Goal: Task Accomplishment & Management: Complete application form

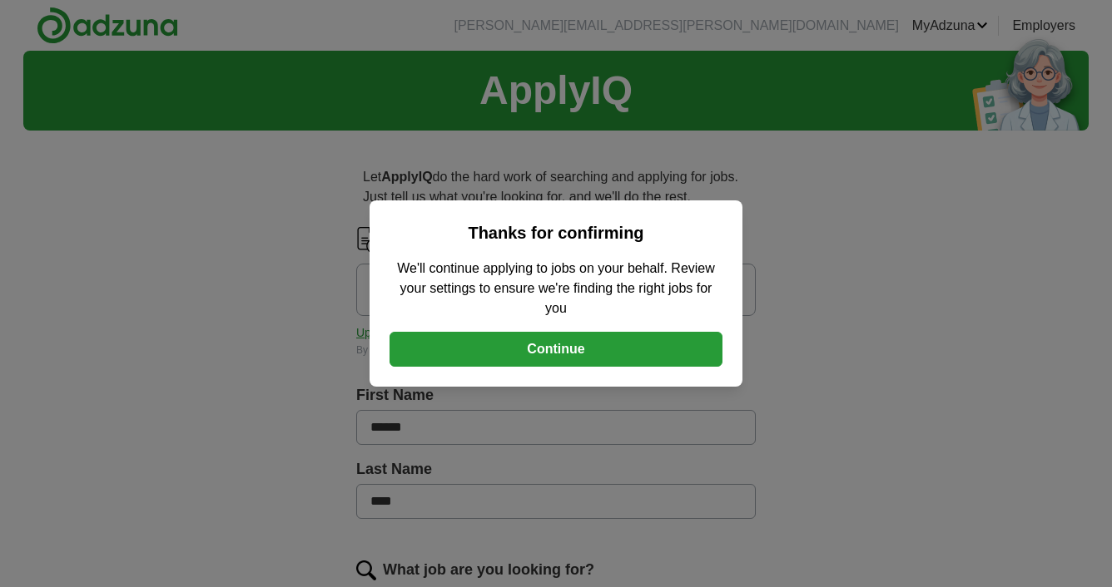
click at [576, 347] on button "Continue" at bounding box center [555, 349] width 333 height 35
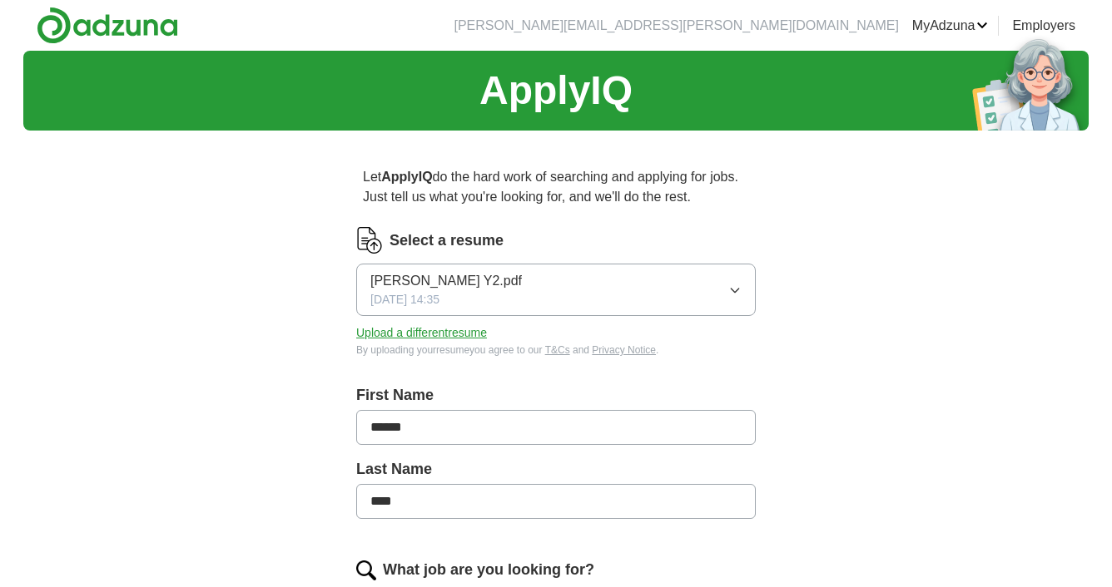
click at [642, 276] on button "[PERSON_NAME] Y2.pdf [DATE] 14:35" at bounding box center [555, 290] width 399 height 52
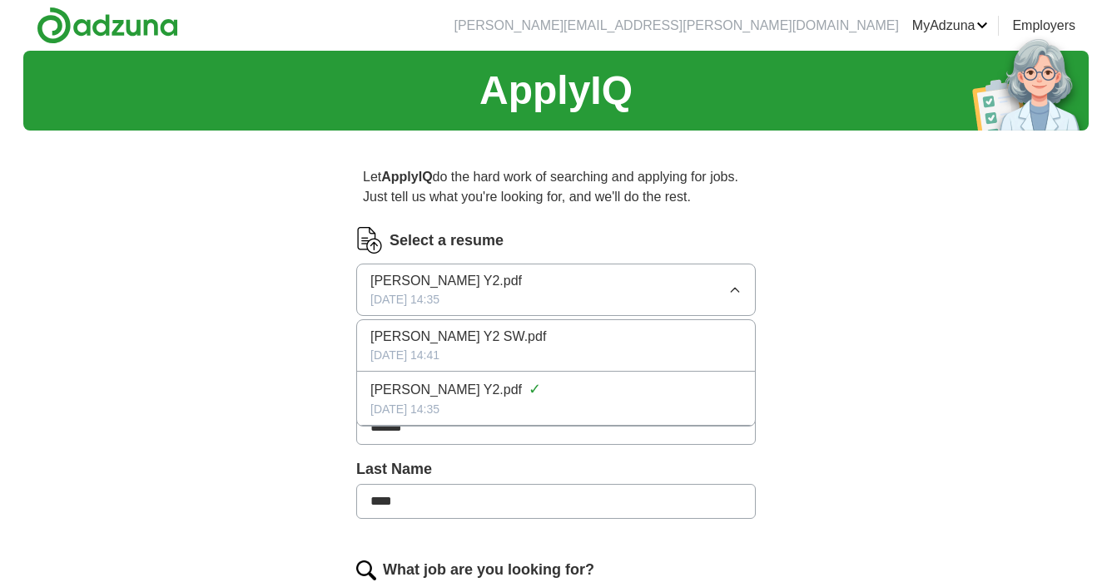
click at [517, 344] on div "[PERSON_NAME] Y2 SW.pdf" at bounding box center [555, 337] width 371 height 20
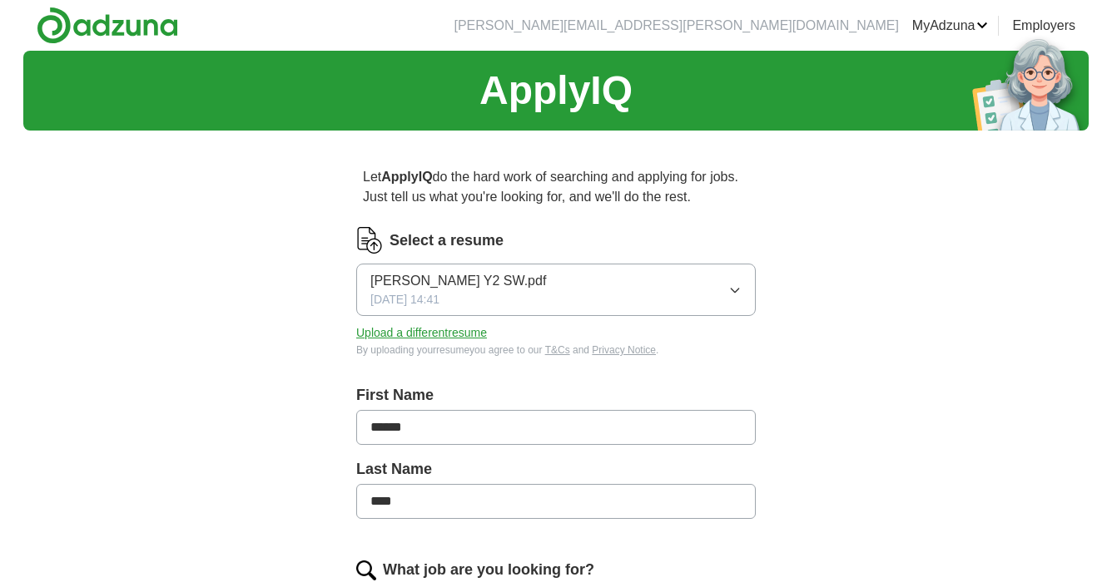
click at [459, 326] on button "Upload a different resume" at bounding box center [421, 333] width 131 height 17
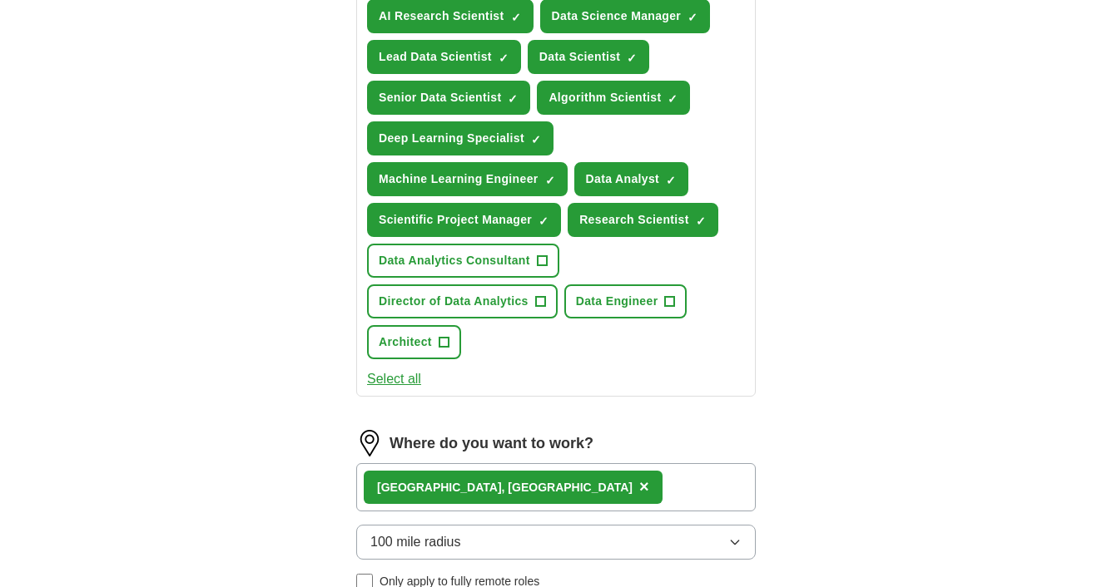
scroll to position [712, 0]
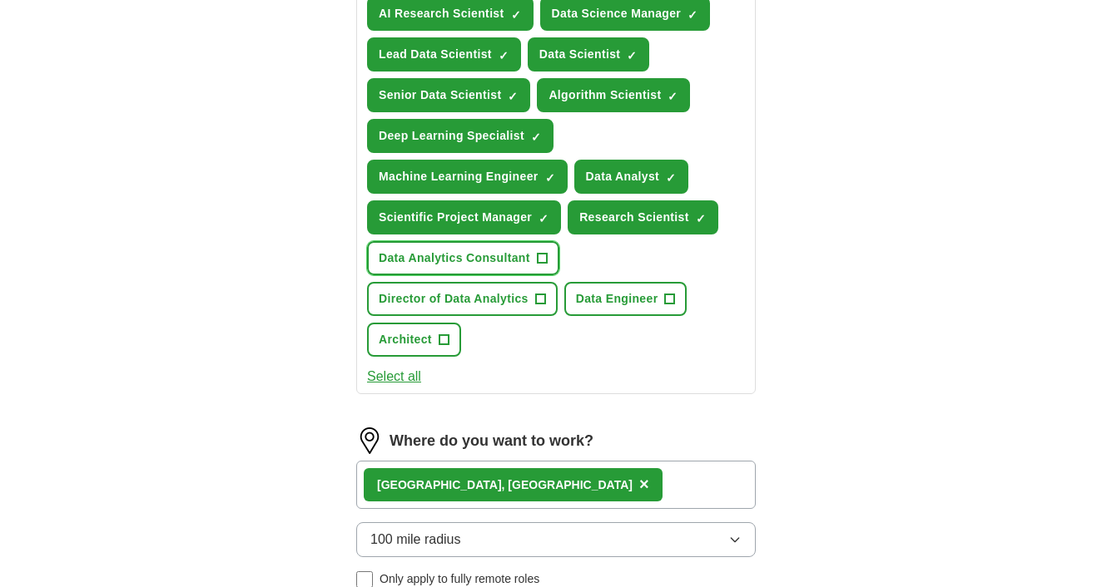
click at [545, 259] on span "+" at bounding box center [542, 258] width 10 height 13
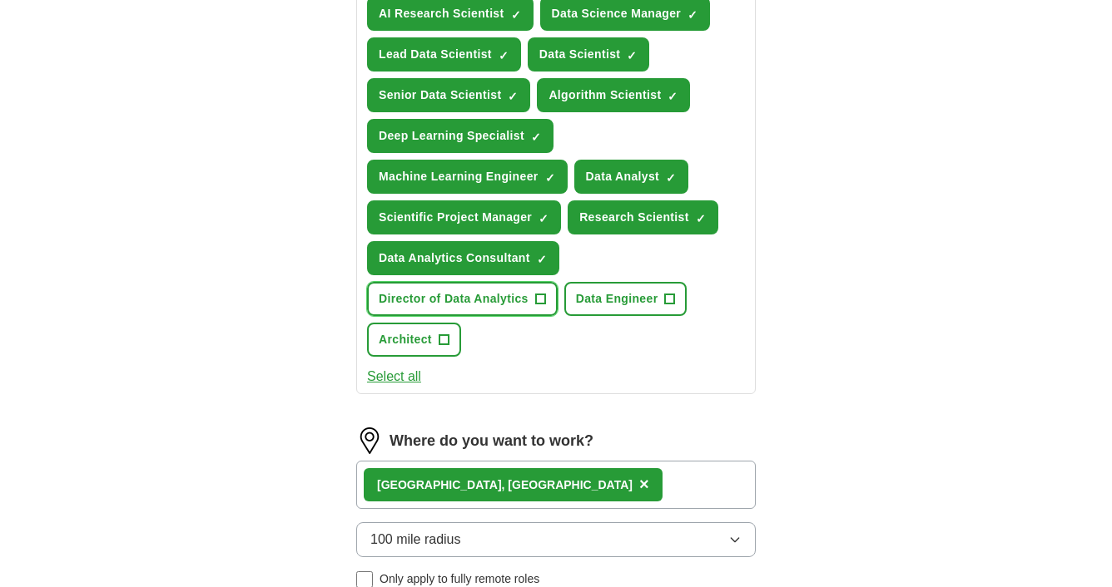
click at [538, 298] on span "+" at bounding box center [540, 299] width 10 height 13
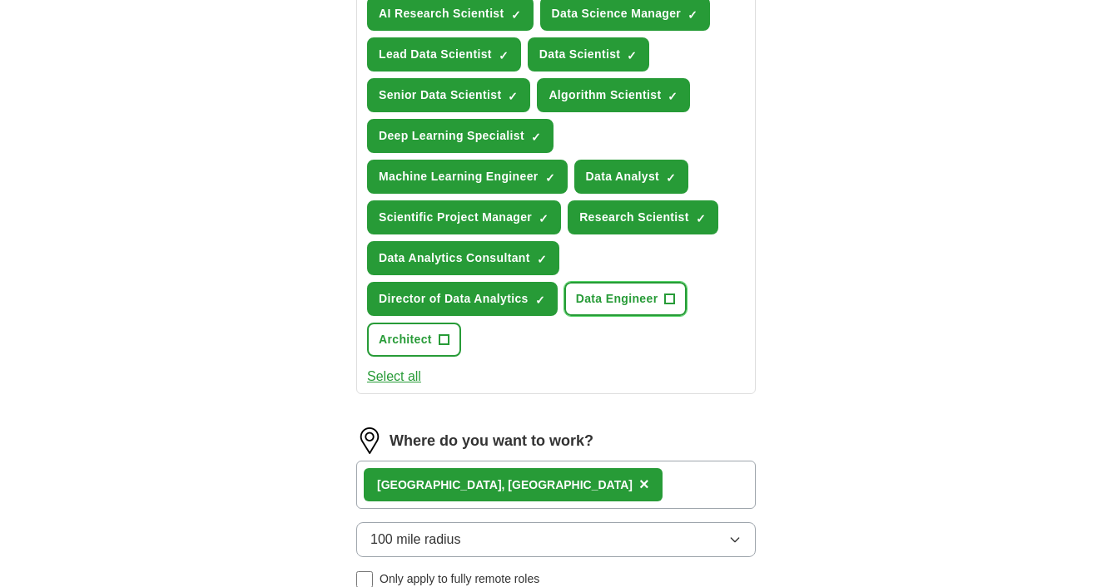
click at [674, 295] on span "+" at bounding box center [670, 299] width 10 height 13
click at [416, 338] on span "Architect" at bounding box center [405, 339] width 53 height 17
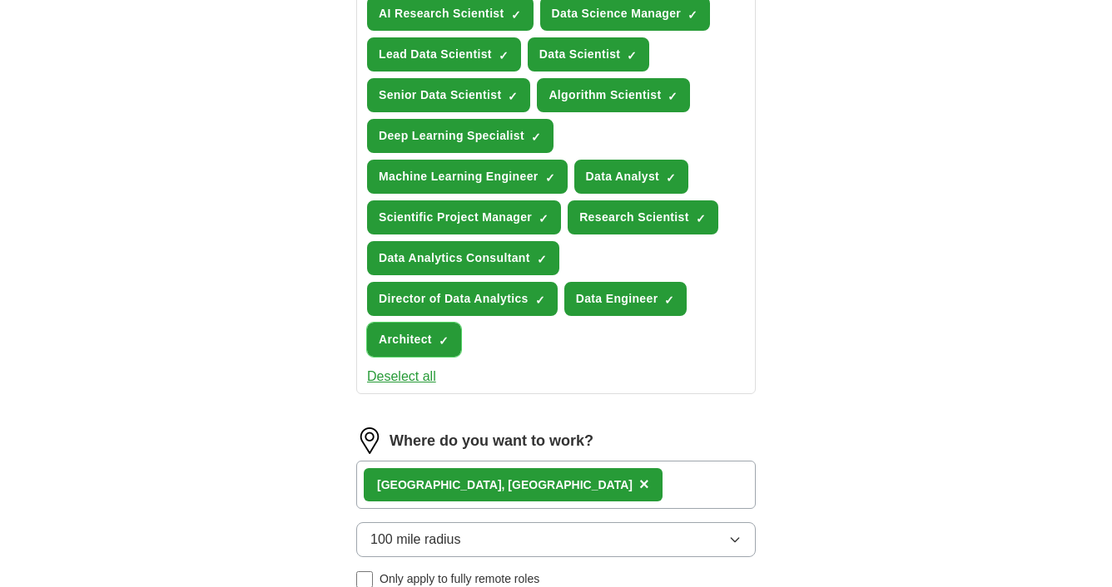
click at [0, 0] on span "×" at bounding box center [0, 0] width 0 height 0
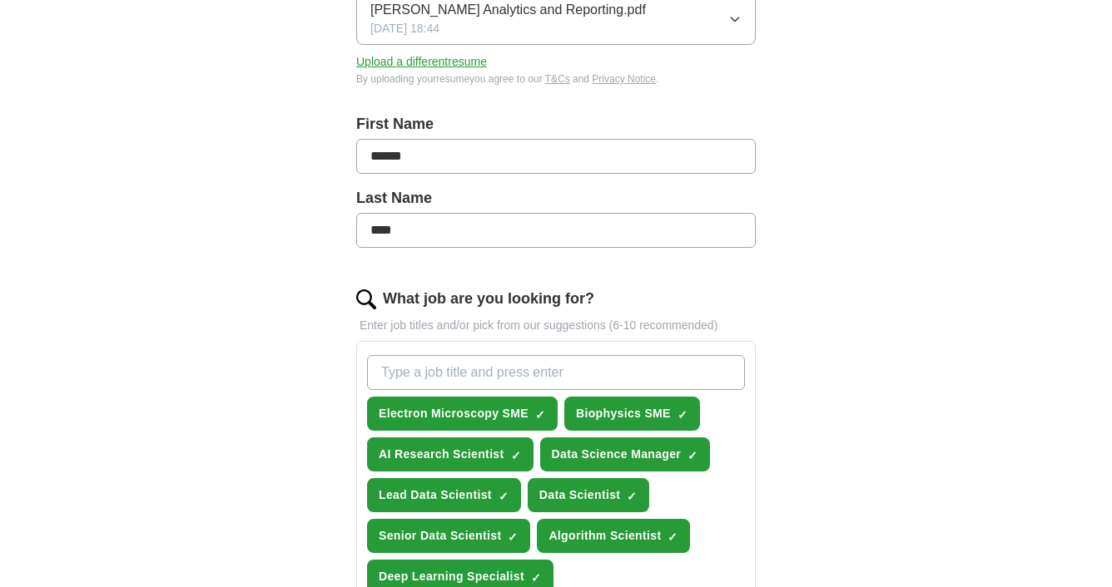
scroll to position [267, 0]
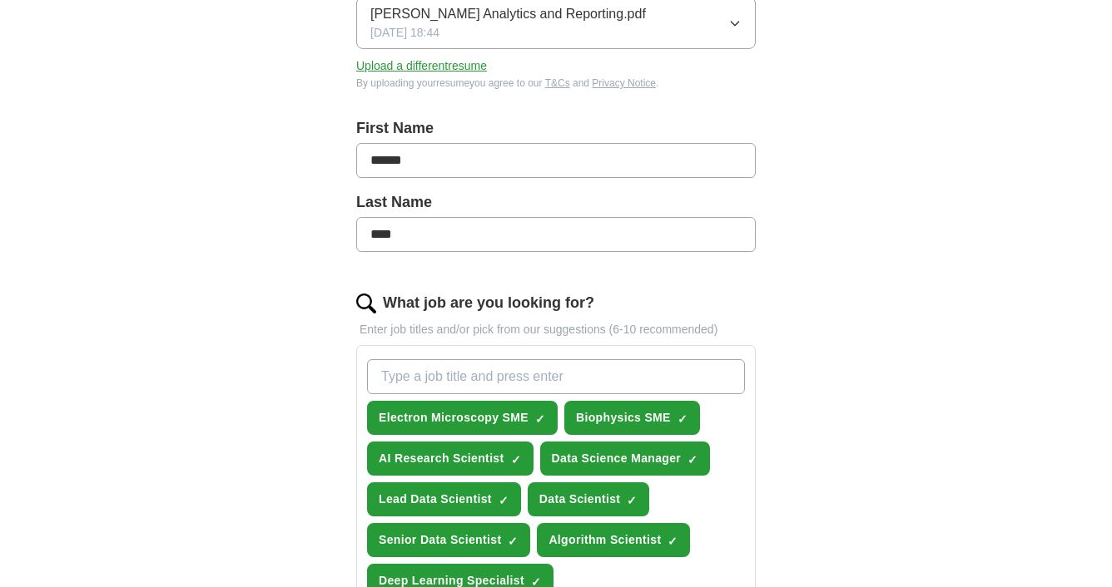
click at [490, 380] on input "What job are you looking for?" at bounding box center [556, 376] width 378 height 35
type input "data architect"
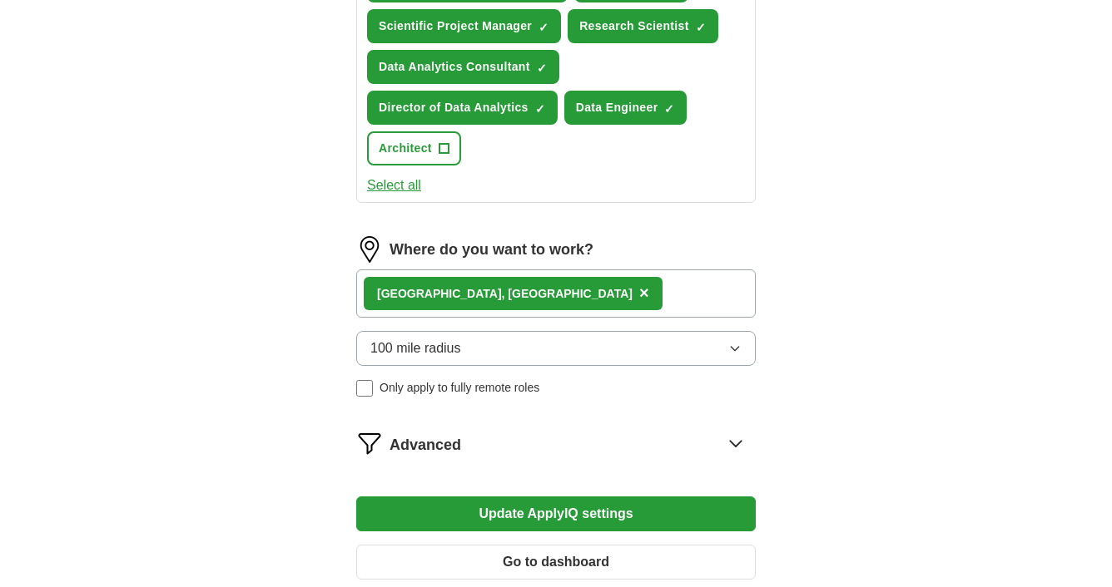
scroll to position [907, 0]
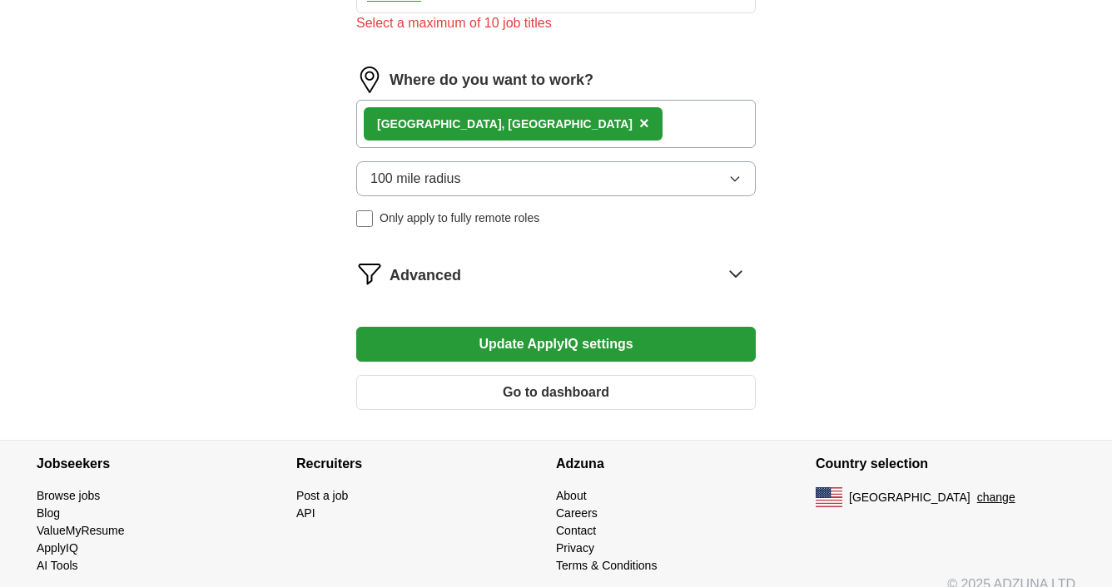
scroll to position [1114, 0]
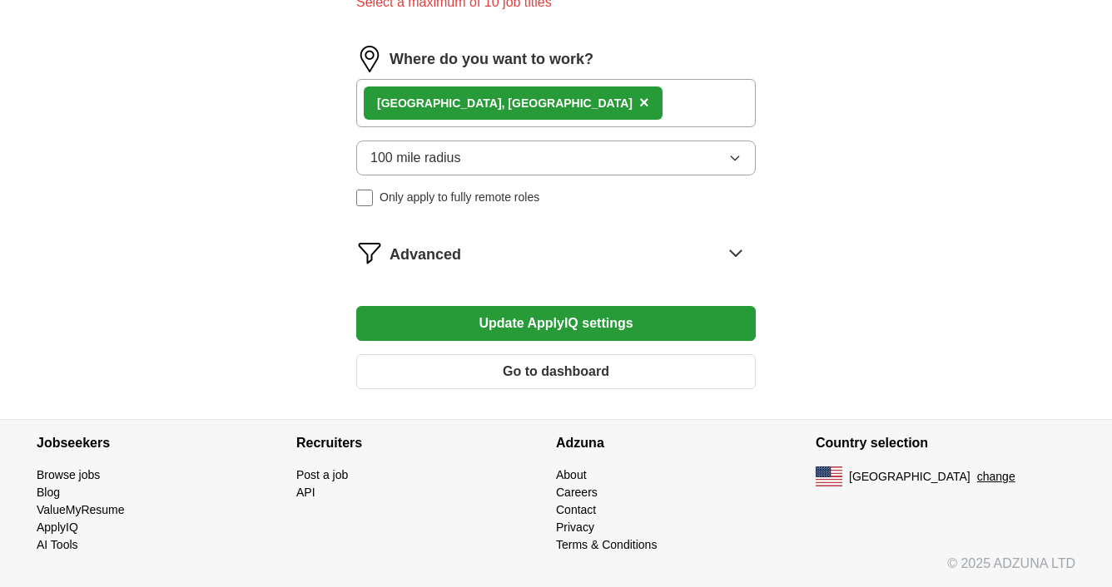
click at [565, 330] on button "Update ApplyIQ settings" at bounding box center [555, 323] width 399 height 35
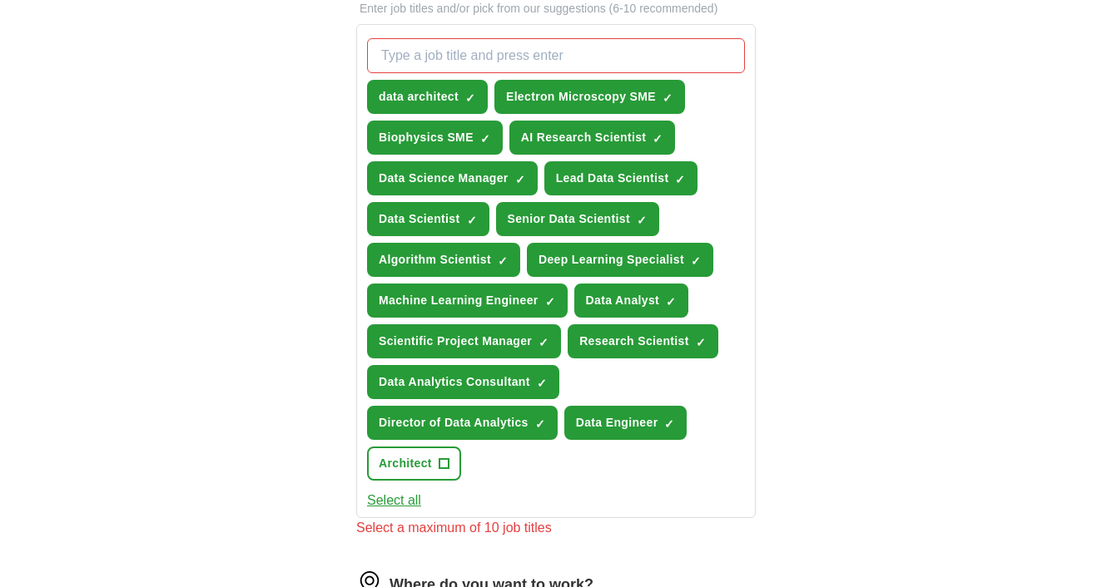
scroll to position [589, 0]
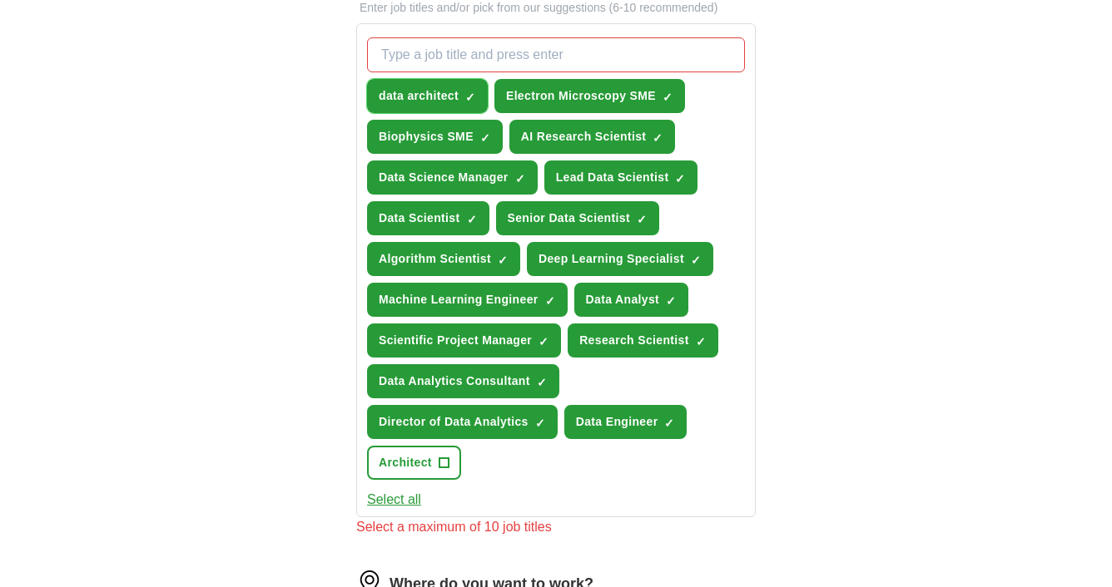
click at [0, 0] on span "×" at bounding box center [0, 0] width 0 height 0
click at [472, 93] on span "+" at bounding box center [470, 96] width 10 height 13
click at [0, 0] on span "×" at bounding box center [0, 0] width 0 height 0
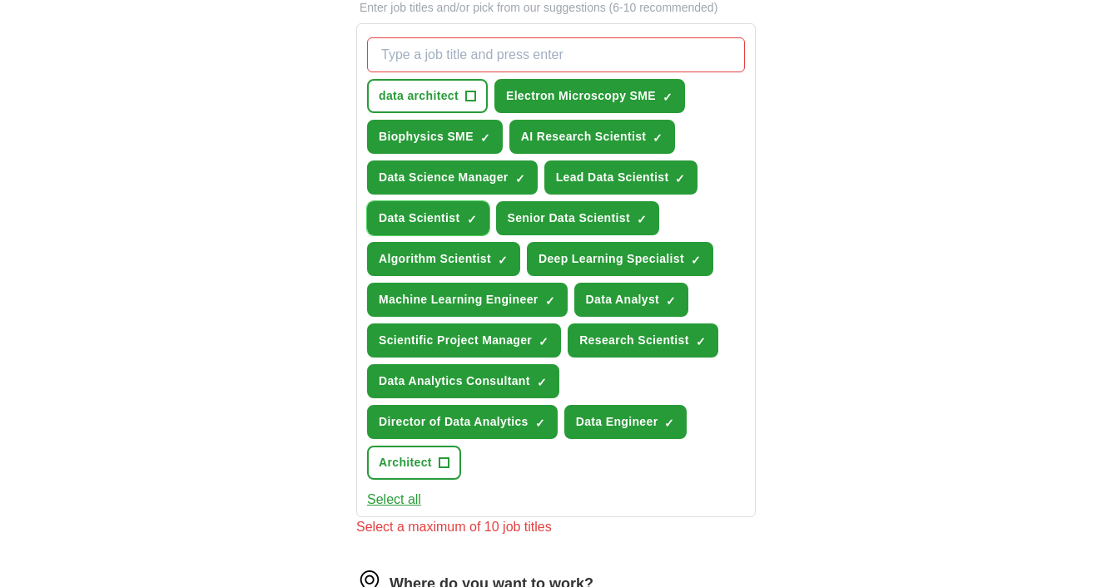
click at [0, 0] on span "×" at bounding box center [0, 0] width 0 height 0
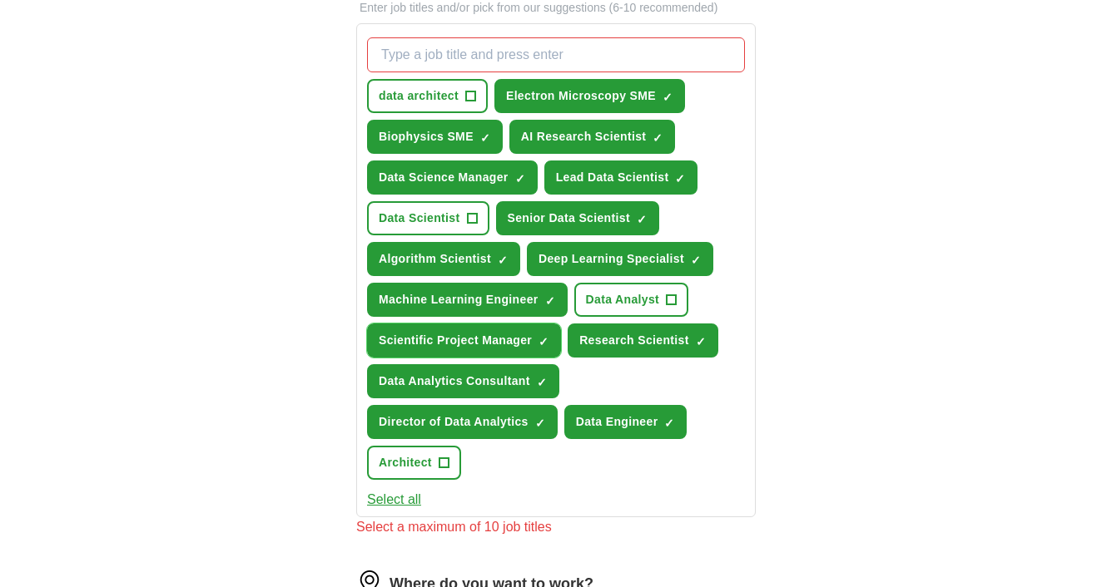
click at [0, 0] on span "×" at bounding box center [0, 0] width 0 height 0
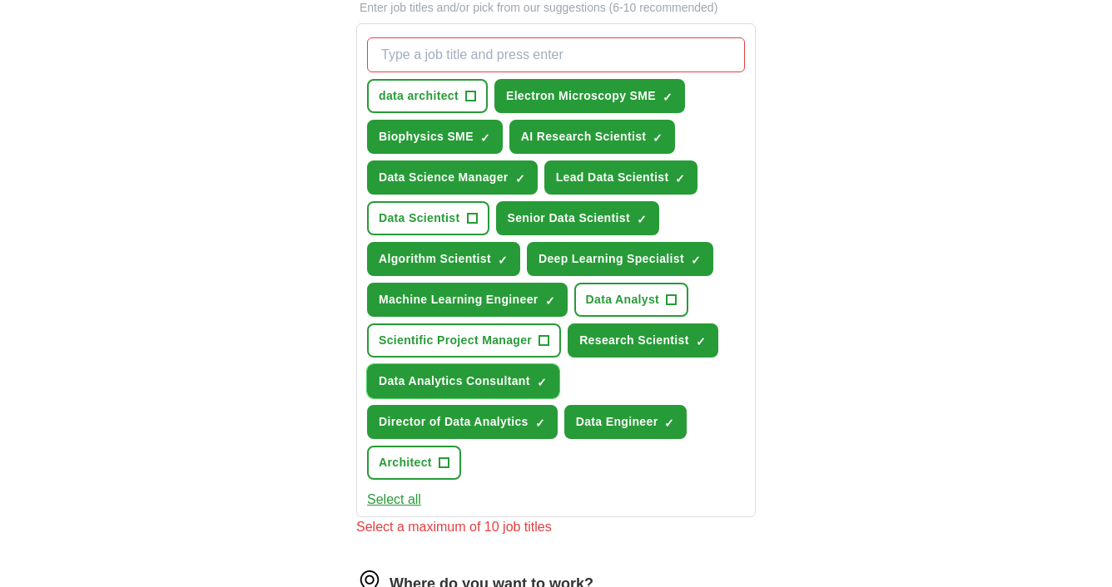
click at [0, 0] on span "×" at bounding box center [0, 0] width 0 height 0
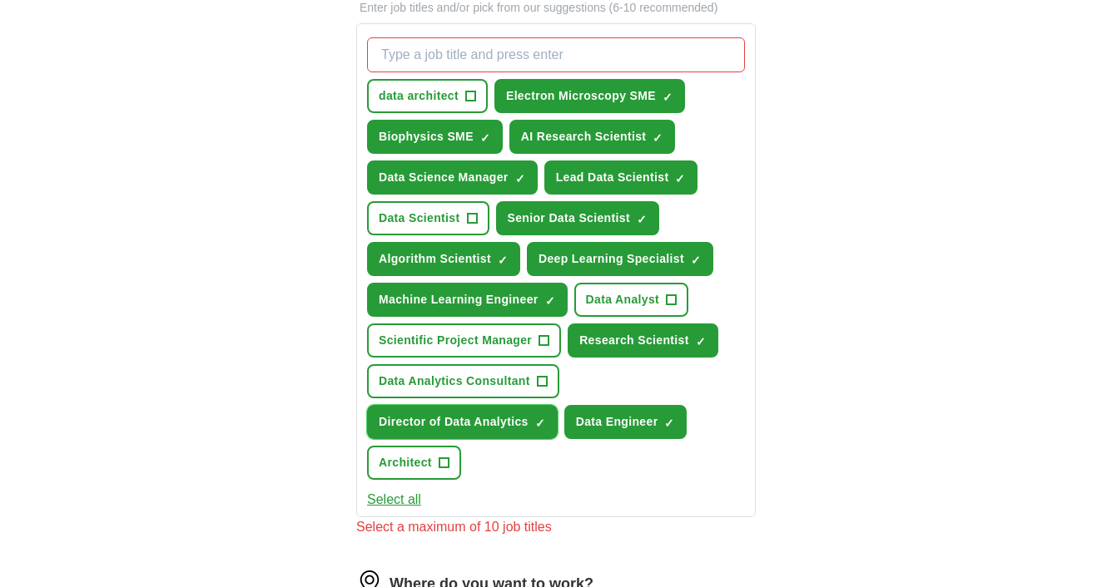
click at [0, 0] on span "×" at bounding box center [0, 0] width 0 height 0
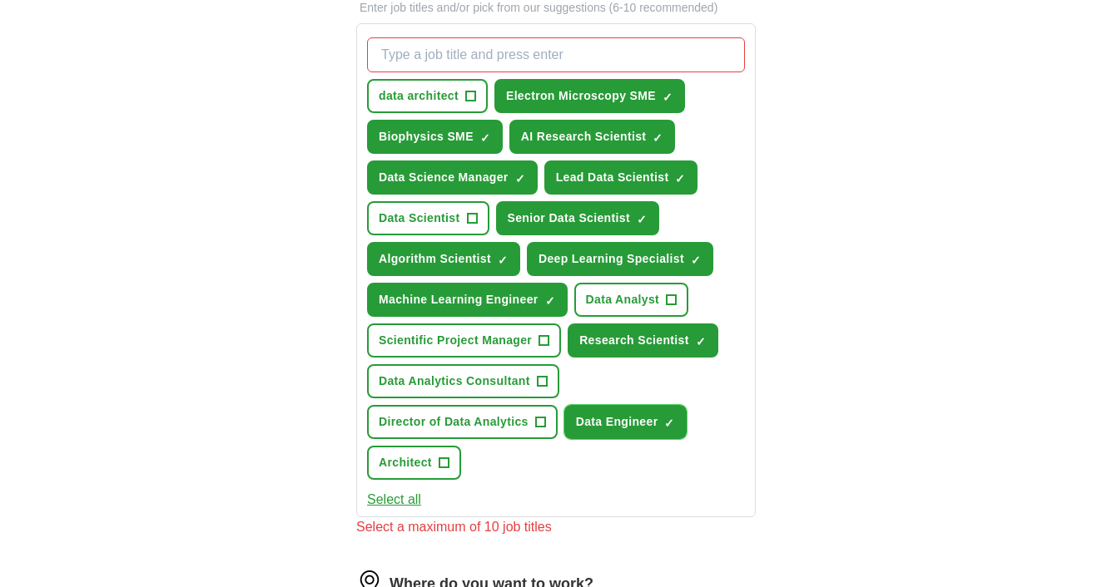
click at [0, 0] on span "×" at bounding box center [0, 0] width 0 height 0
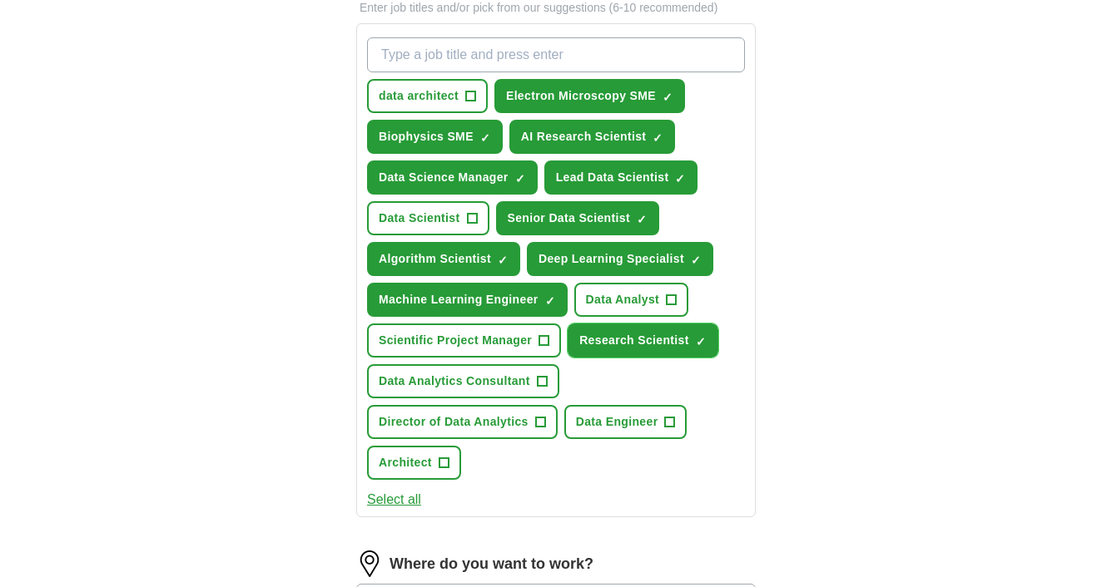
drag, startPoint x: 664, startPoint y: 332, endPoint x: 757, endPoint y: 419, distance: 127.2
click at [757, 419] on div "Let ApplyIQ do the hard work of searching and applying for jobs. Just tell us w…" at bounding box center [556, 240] width 533 height 1370
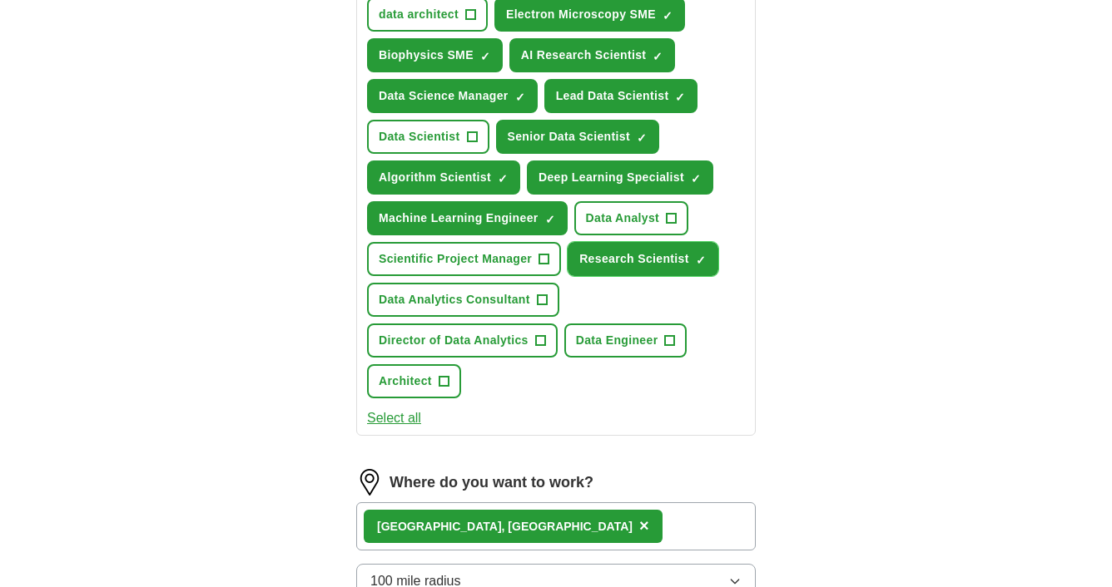
scroll to position [734, 0]
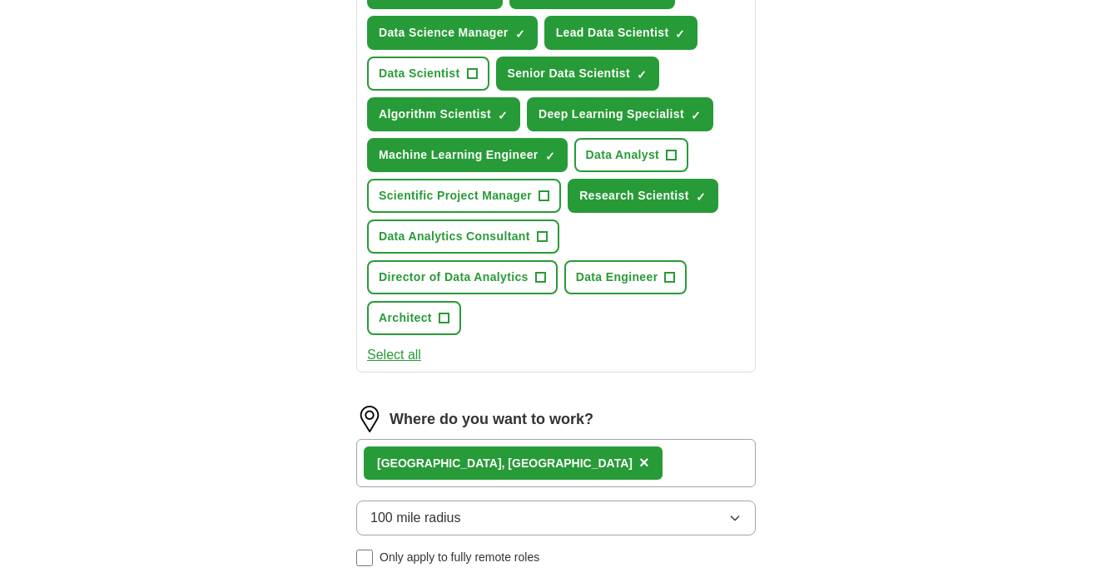
click at [439, 468] on div "[GEOGRAPHIC_DATA], [GEOGRAPHIC_DATA]" at bounding box center [504, 463] width 255 height 17
click at [443, 465] on div "[GEOGRAPHIC_DATA], [GEOGRAPHIC_DATA]" at bounding box center [504, 463] width 255 height 17
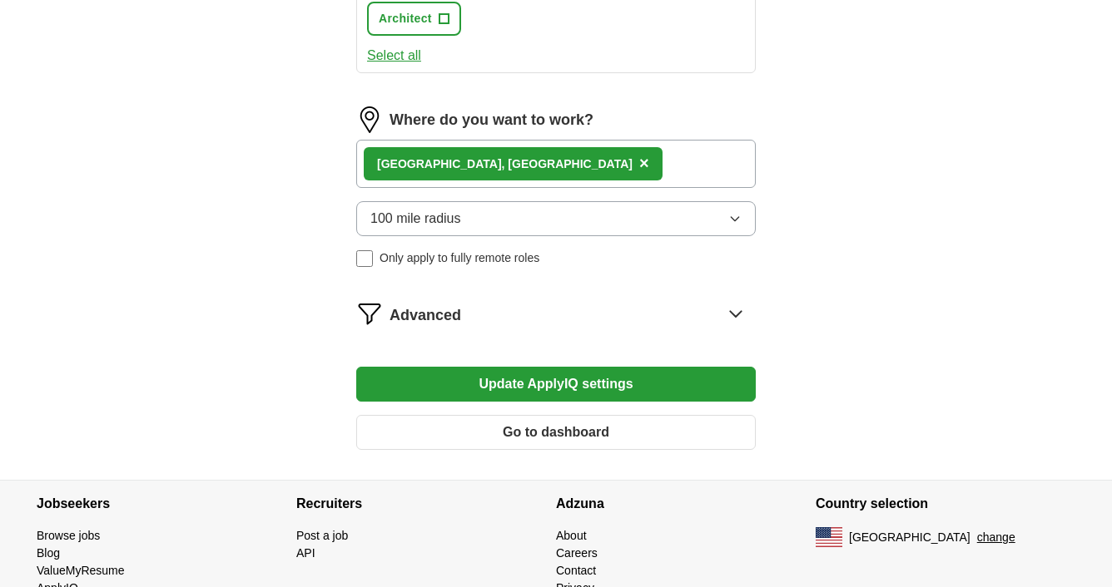
scroll to position [1036, 0]
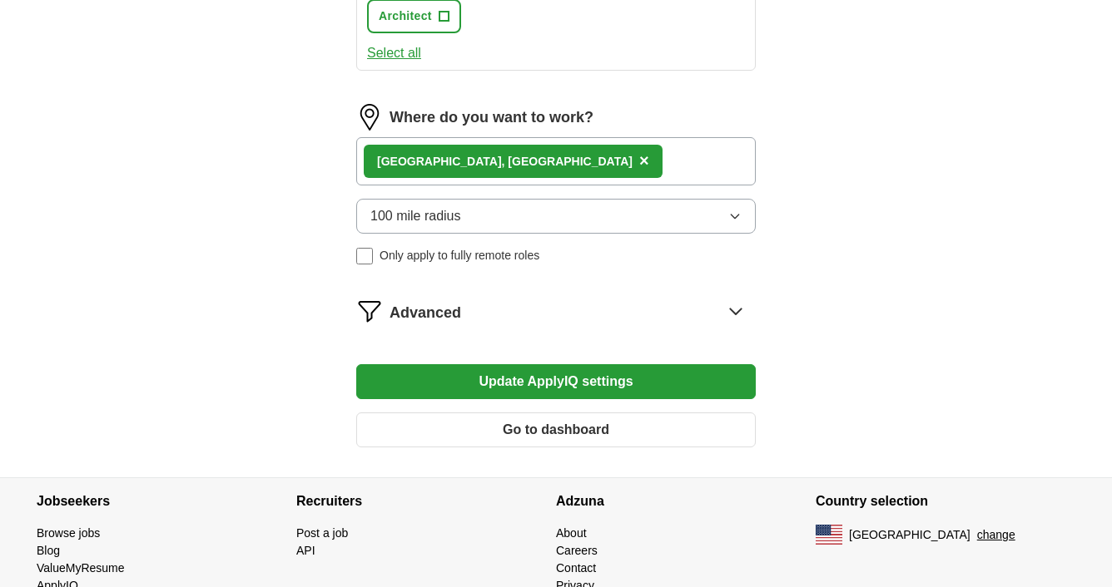
click at [403, 222] on span "100 mile radius" at bounding box center [415, 216] width 91 height 20
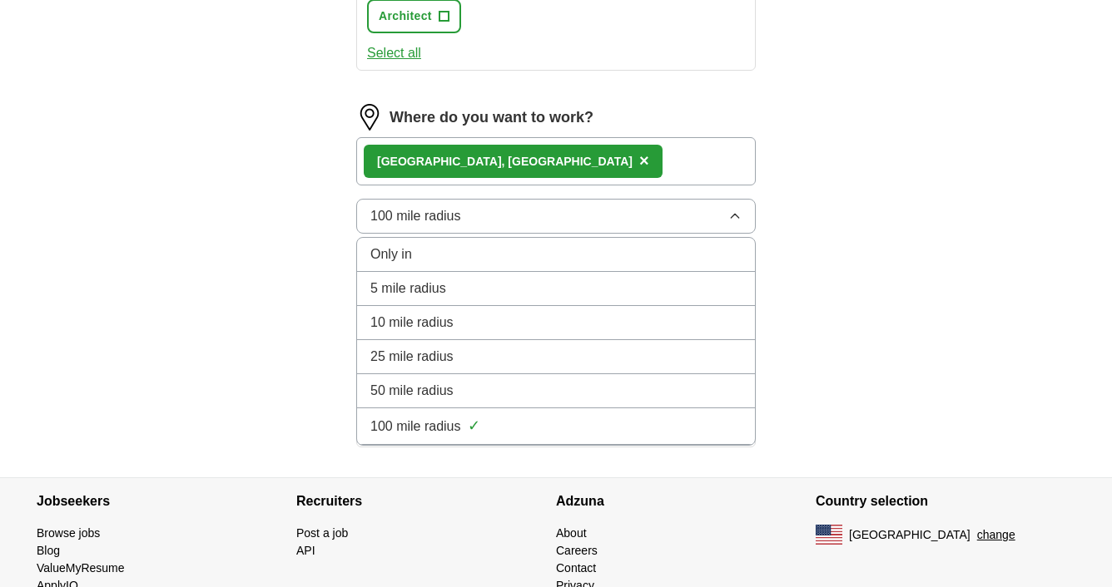
click at [444, 434] on span "100 mile radius" at bounding box center [415, 427] width 91 height 20
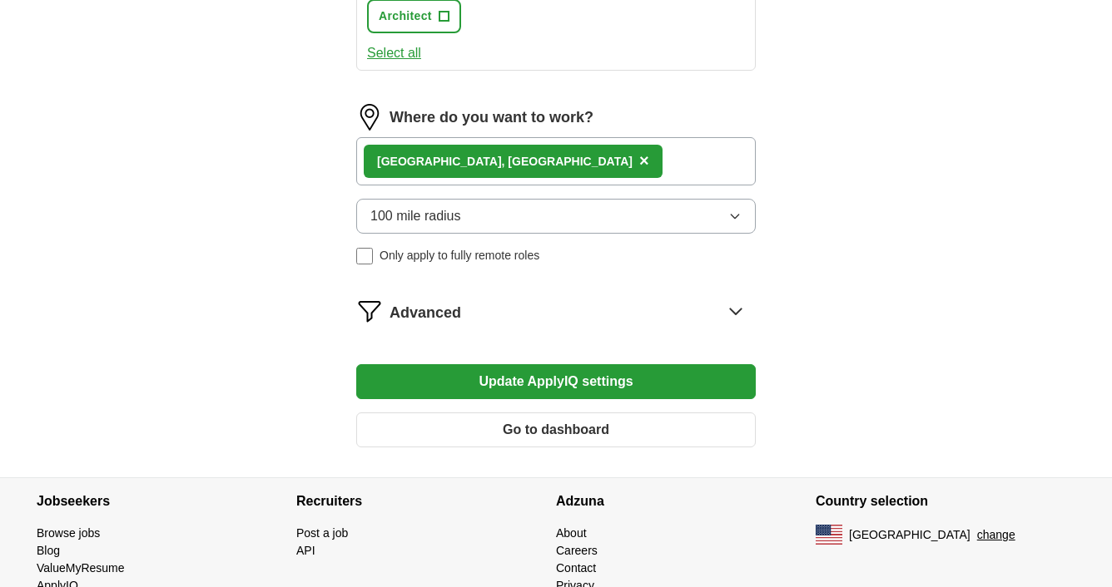
click at [588, 381] on button "Update ApplyIQ settings" at bounding box center [555, 381] width 399 height 35
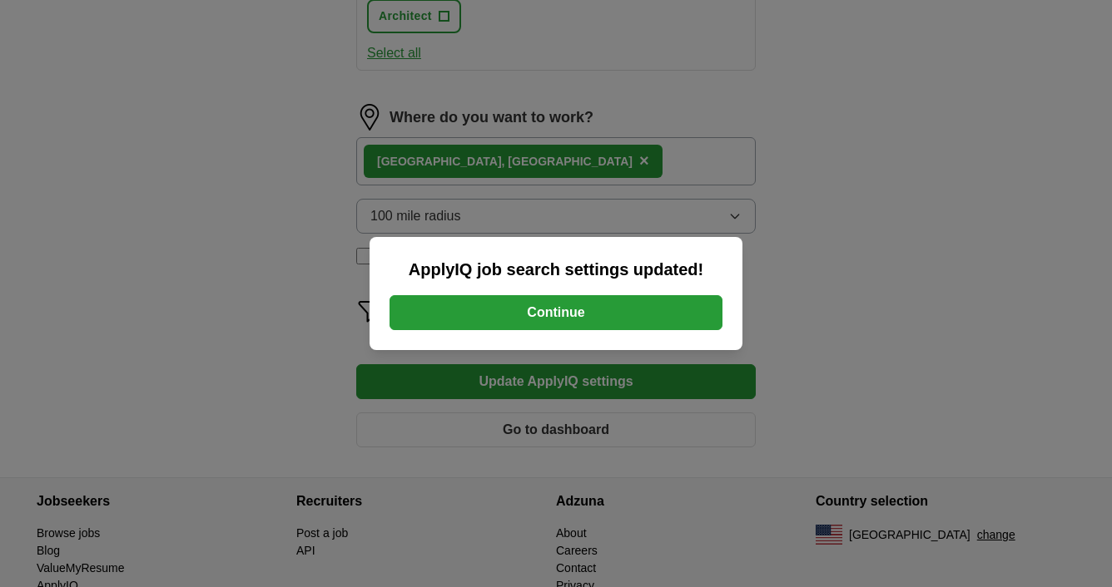
click at [576, 307] on button "Continue" at bounding box center [555, 312] width 333 height 35
